Goal: Information Seeking & Learning: Find specific fact

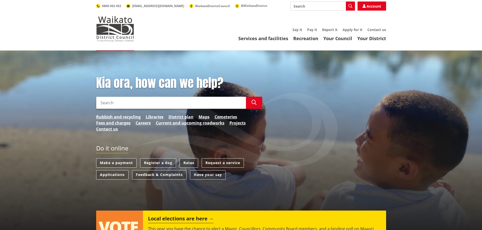
click at [190, 165] on link "Rates" at bounding box center [189, 163] width 18 height 9
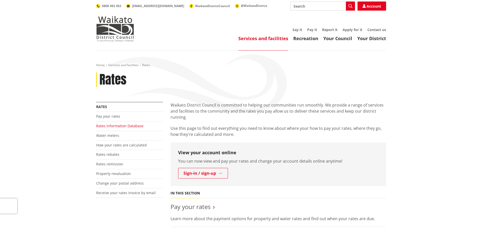
click at [106, 125] on link "Rates Information Database" at bounding box center [119, 126] width 47 height 5
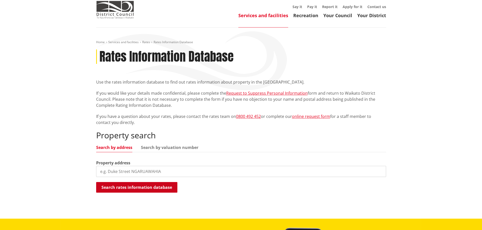
scroll to position [51, 0]
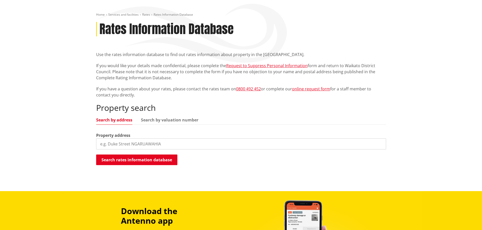
click at [174, 146] on input "search" at bounding box center [241, 144] width 290 height 11
type input "[STREET_ADDRESS]"
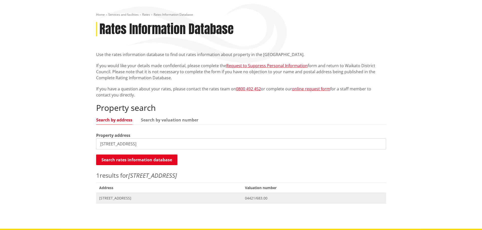
click at [131, 197] on span "[STREET_ADDRESS]" at bounding box center [169, 198] width 140 height 5
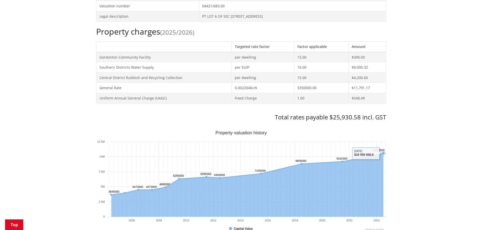
scroll to position [241, 0]
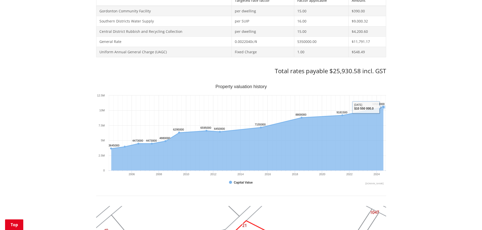
click at [382, 107] on icon "Sunday, Jun 30, 12:00, 10,550,000. Capital Value." at bounding box center [383, 107] width 3 height 3
click at [383, 107] on icon "Sunday, Jun 30, 12:00, 10,550,000. Capital Value." at bounding box center [383, 107] width 3 height 3
click at [373, 107] on icon "Interactive chart" at bounding box center [247, 127] width 272 height 41
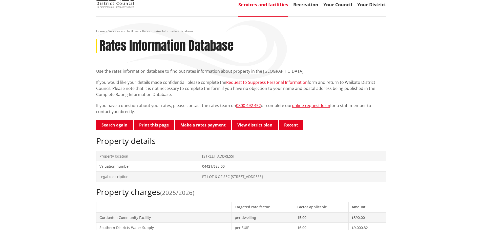
scroll to position [0, 0]
